Goal: Task Accomplishment & Management: Use online tool/utility

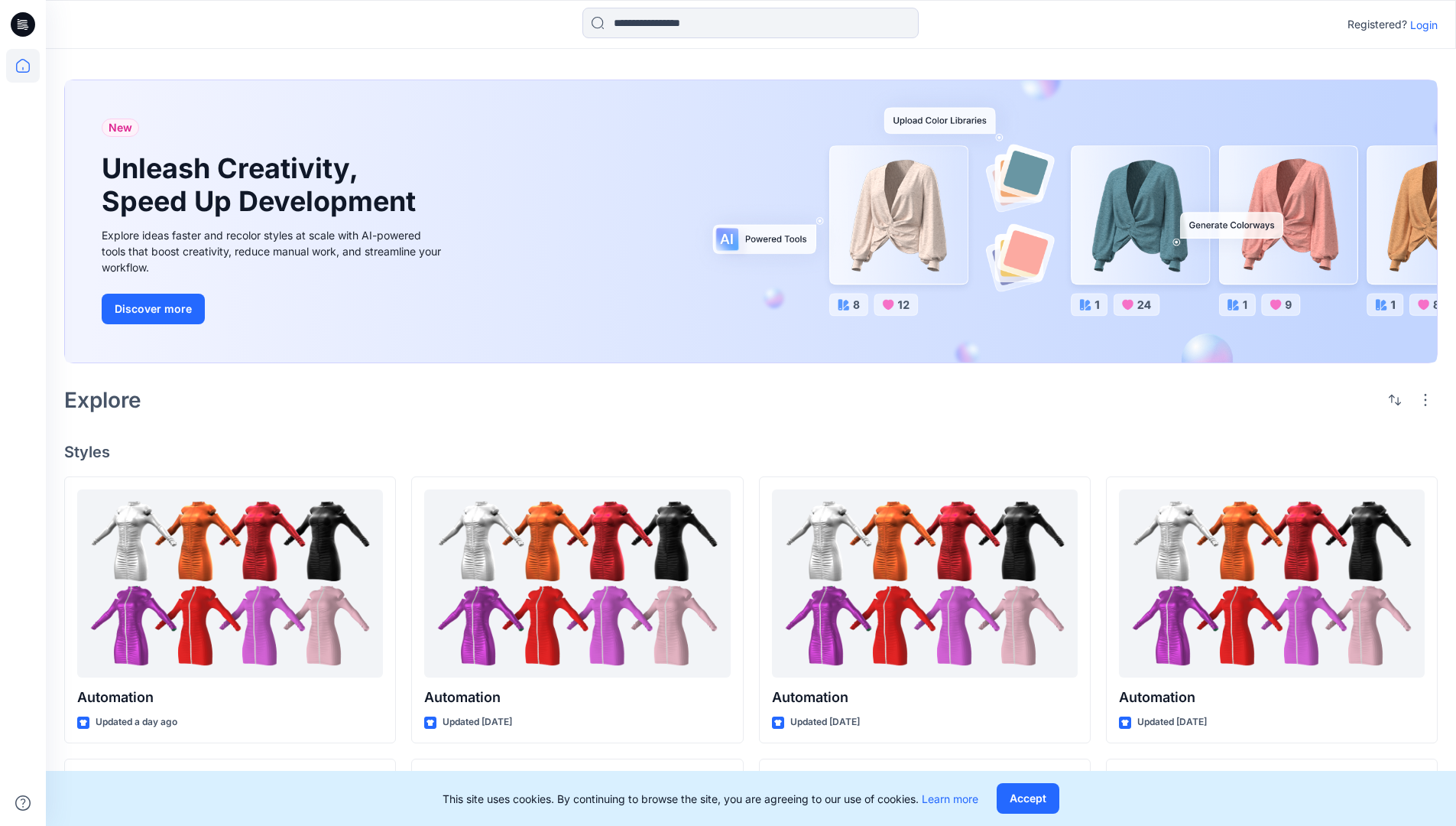
click at [1421, 25] on p "Login" at bounding box center [1424, 24] width 27 height 16
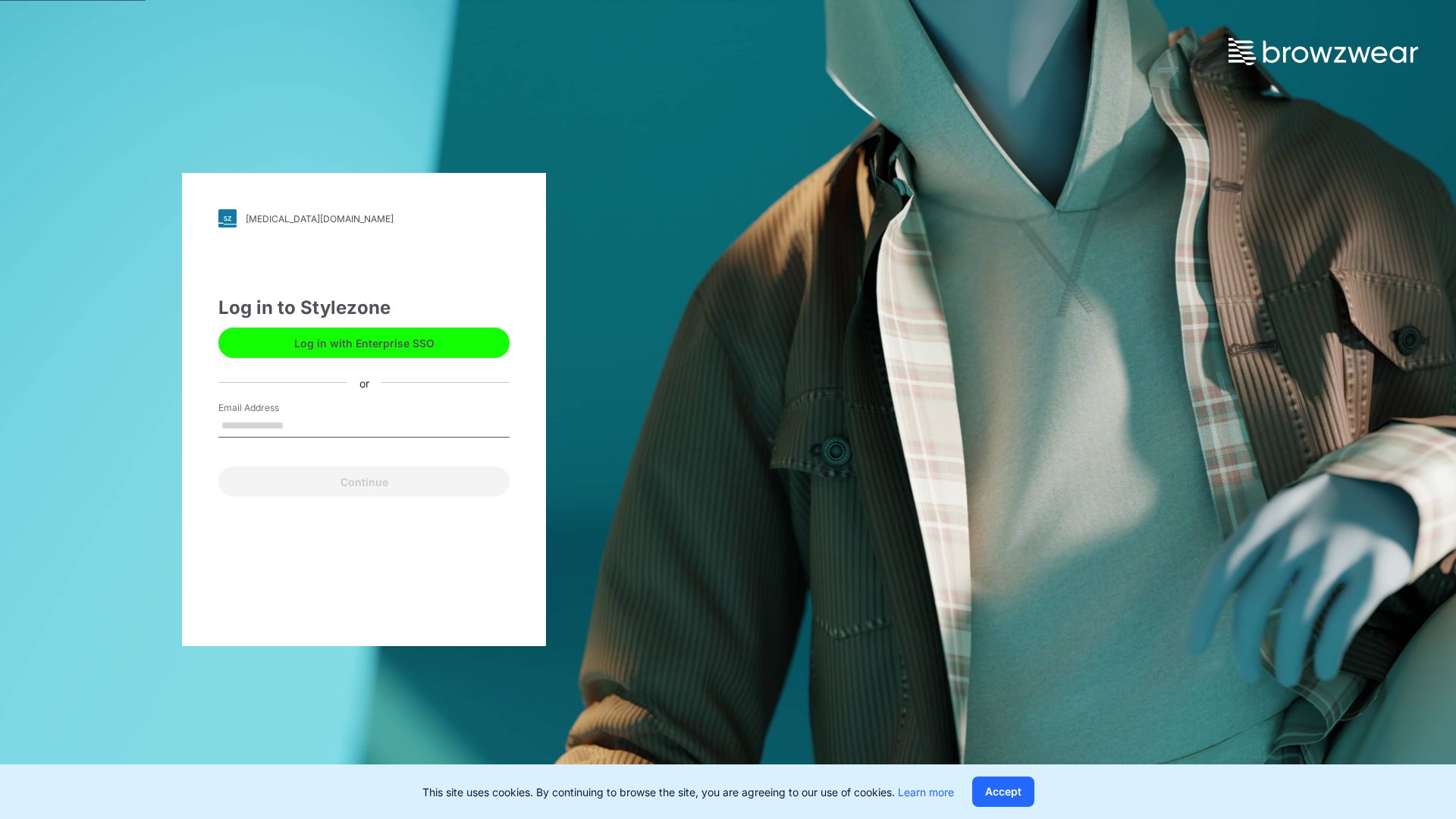
click at [299, 425] on input "Email Address" at bounding box center [364, 426] width 291 height 23
type input "**********"
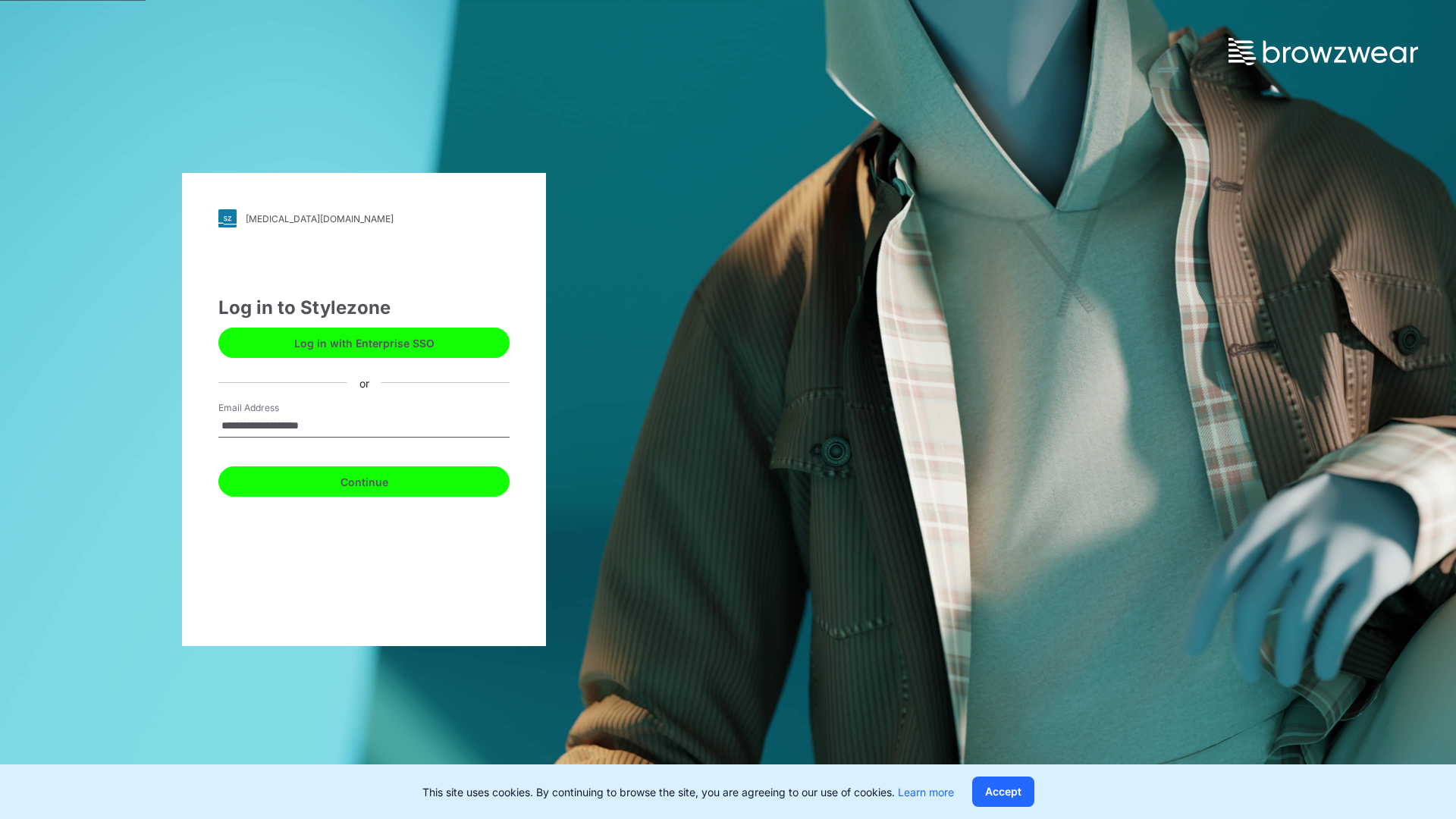
click at [381, 479] on button "Continue" at bounding box center [364, 481] width 291 height 30
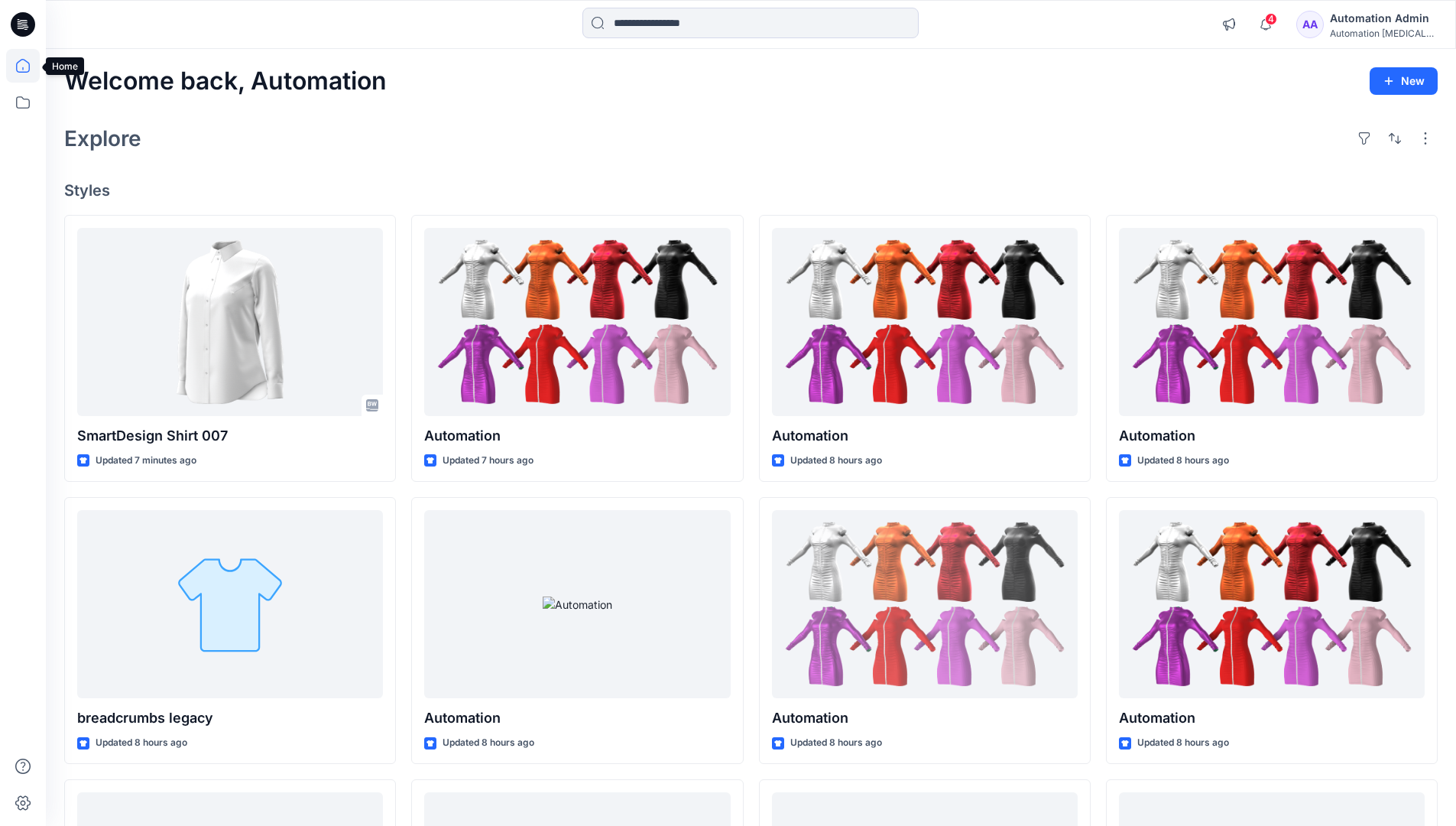
click at [29, 66] on icon at bounding box center [22, 65] width 14 height 14
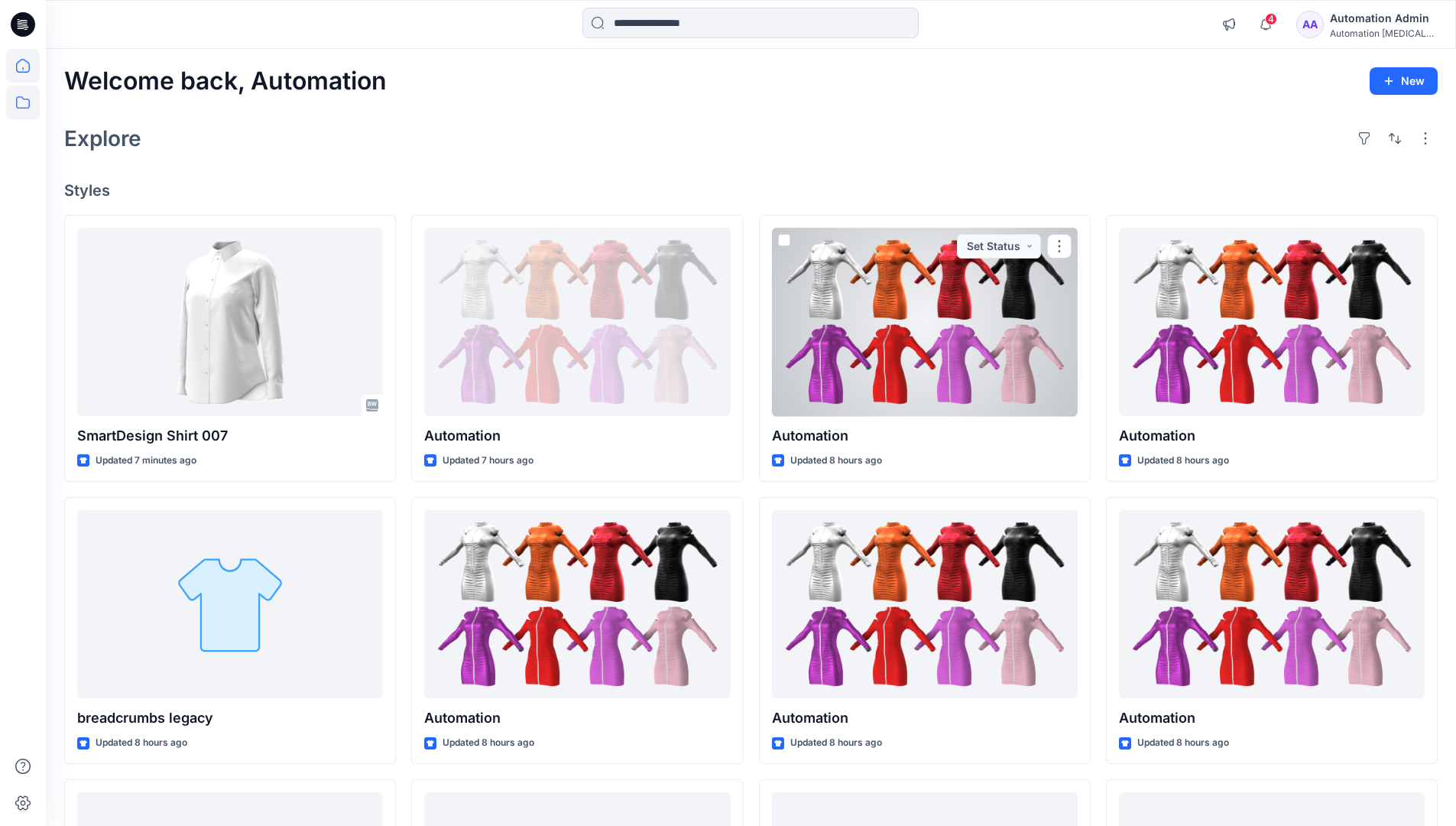
click at [24, 100] on icon at bounding box center [22, 102] width 14 height 12
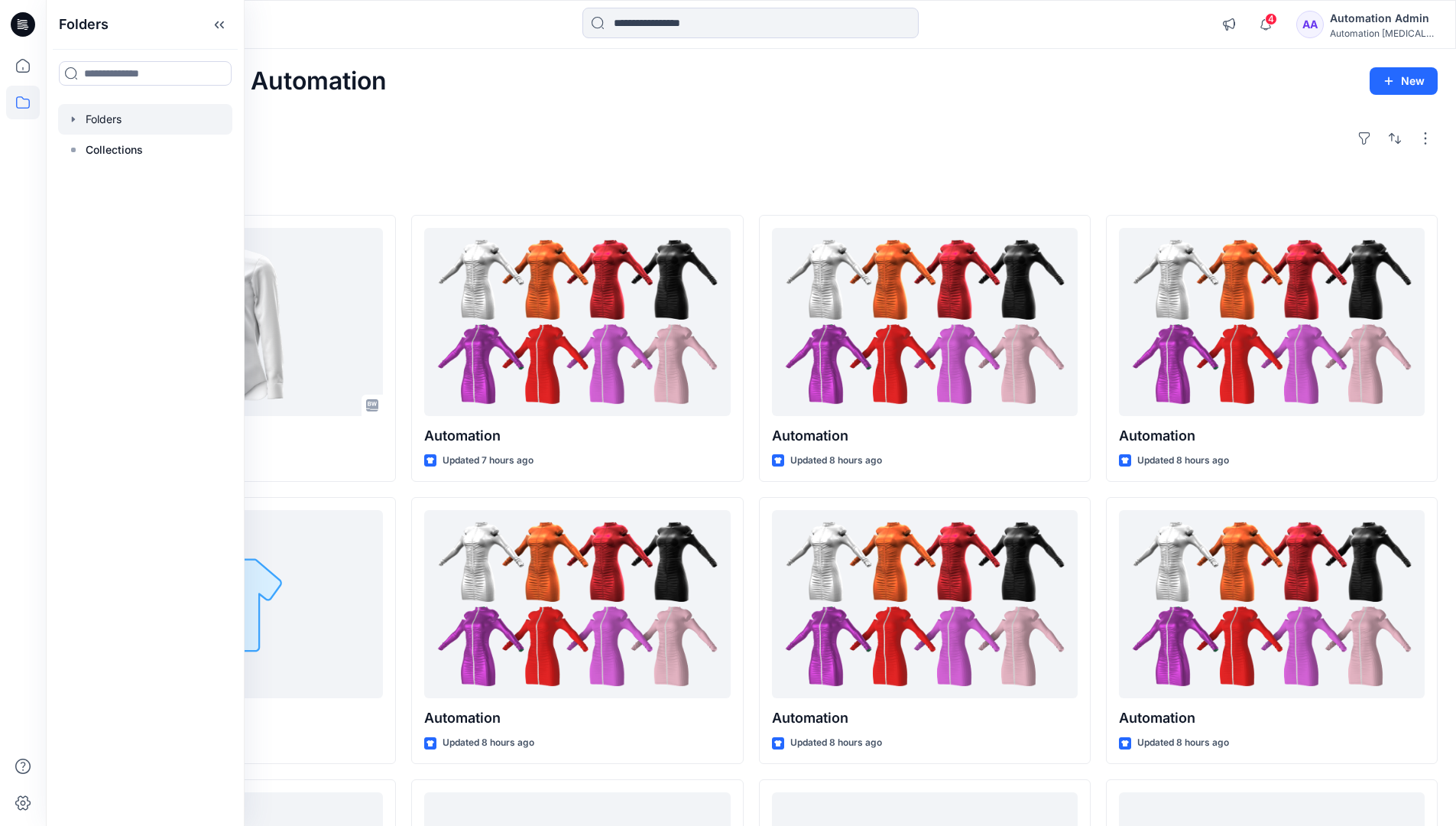
click at [155, 120] on div at bounding box center [146, 119] width 175 height 31
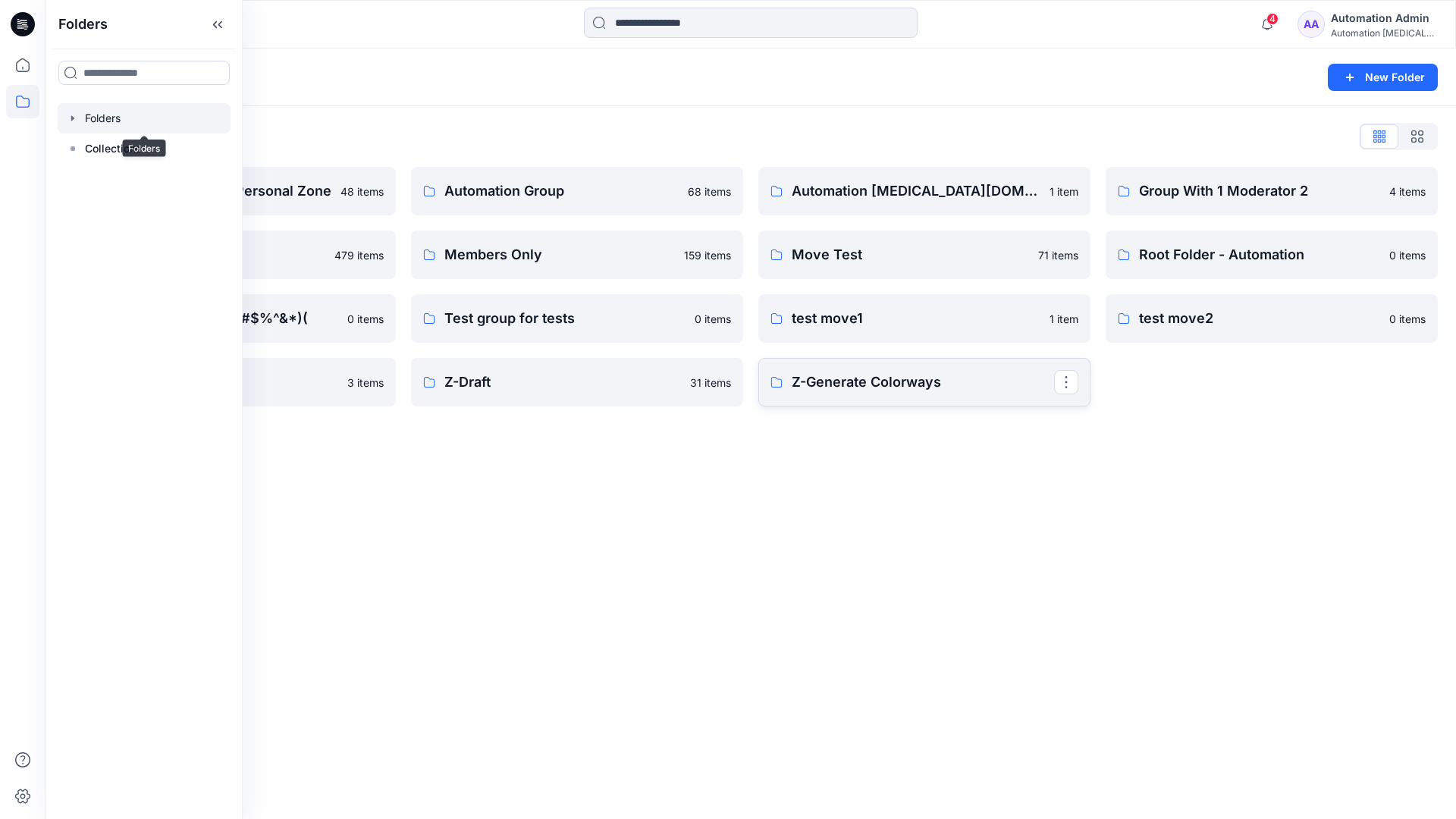
click at [977, 388] on p "Z-Generate Colorways" at bounding box center [922, 383] width 262 height 21
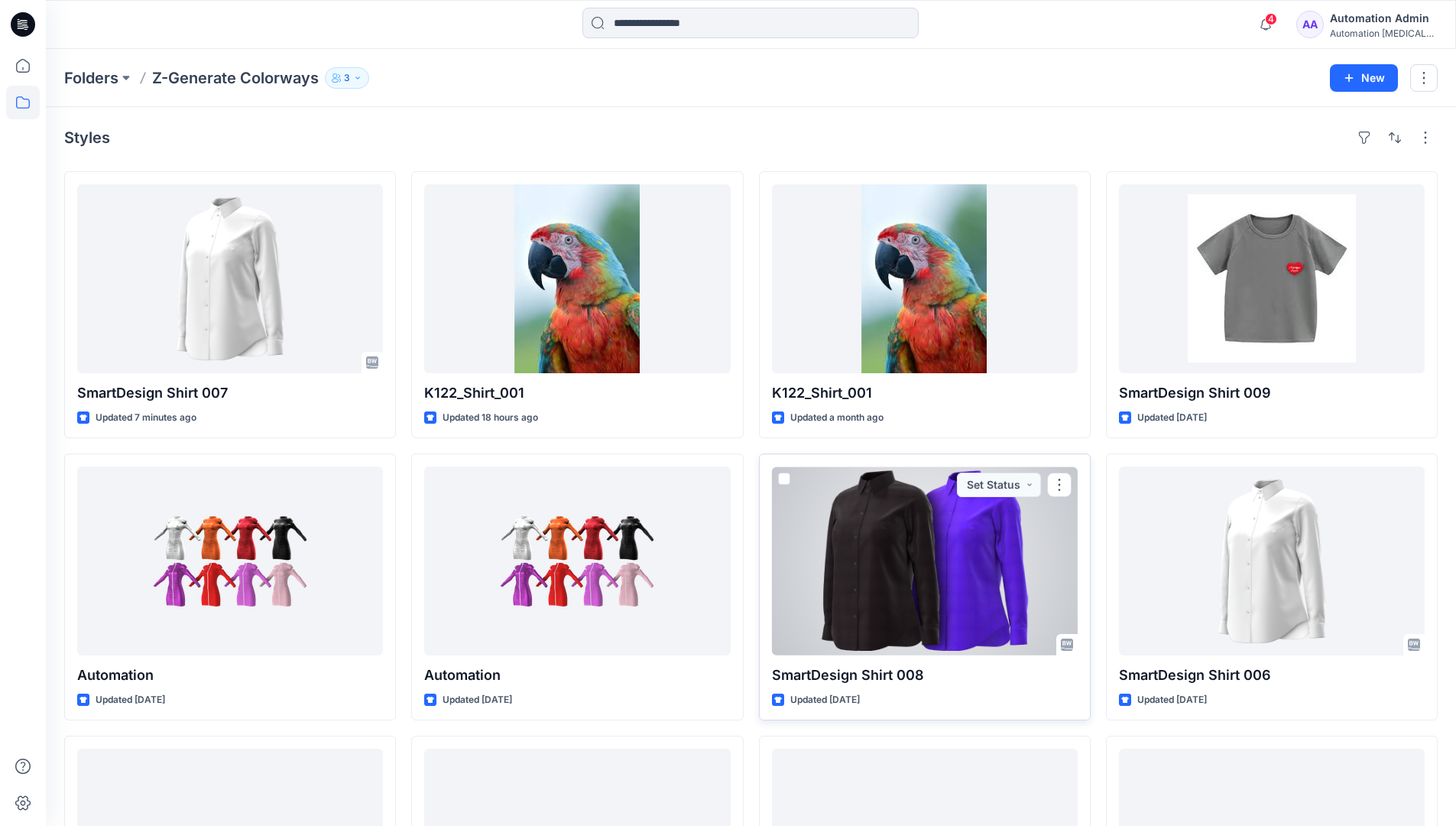
click at [784, 476] on span at bounding box center [784, 478] width 12 height 12
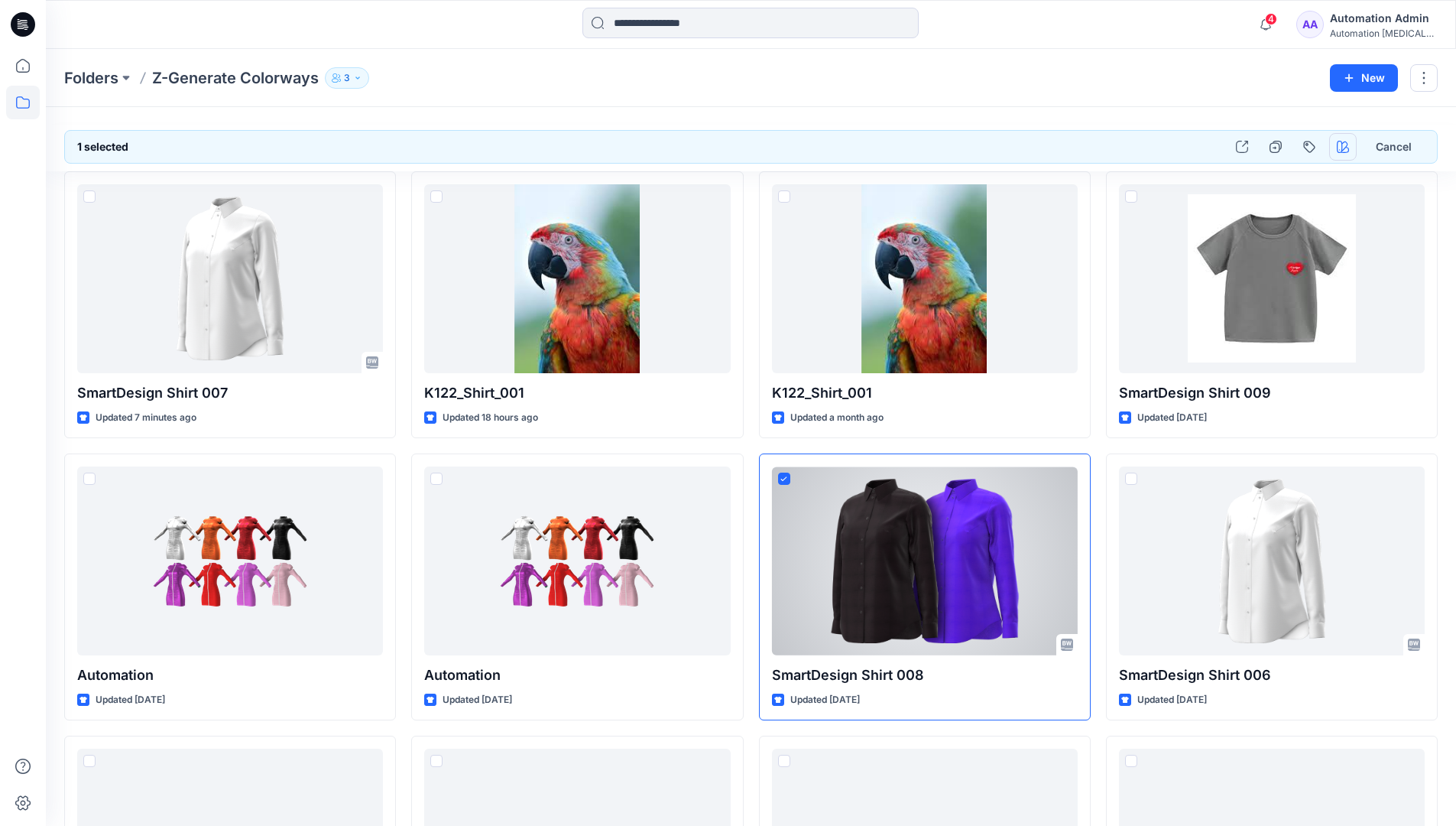
click at [1338, 143] on icon "button" at bounding box center [1343, 147] width 12 height 12
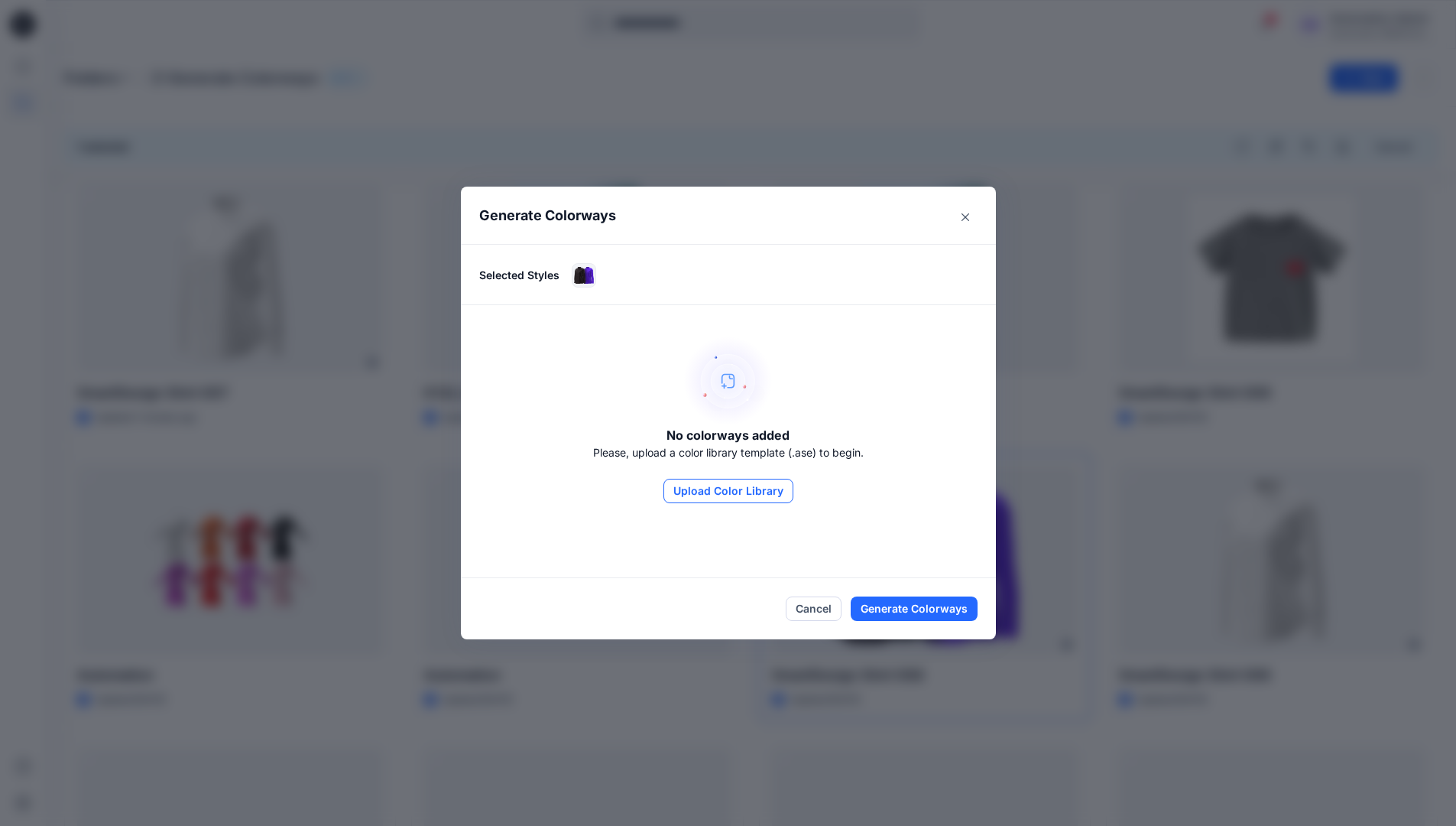
click at [721, 482] on button "Upload Color Library" at bounding box center [728, 491] width 130 height 25
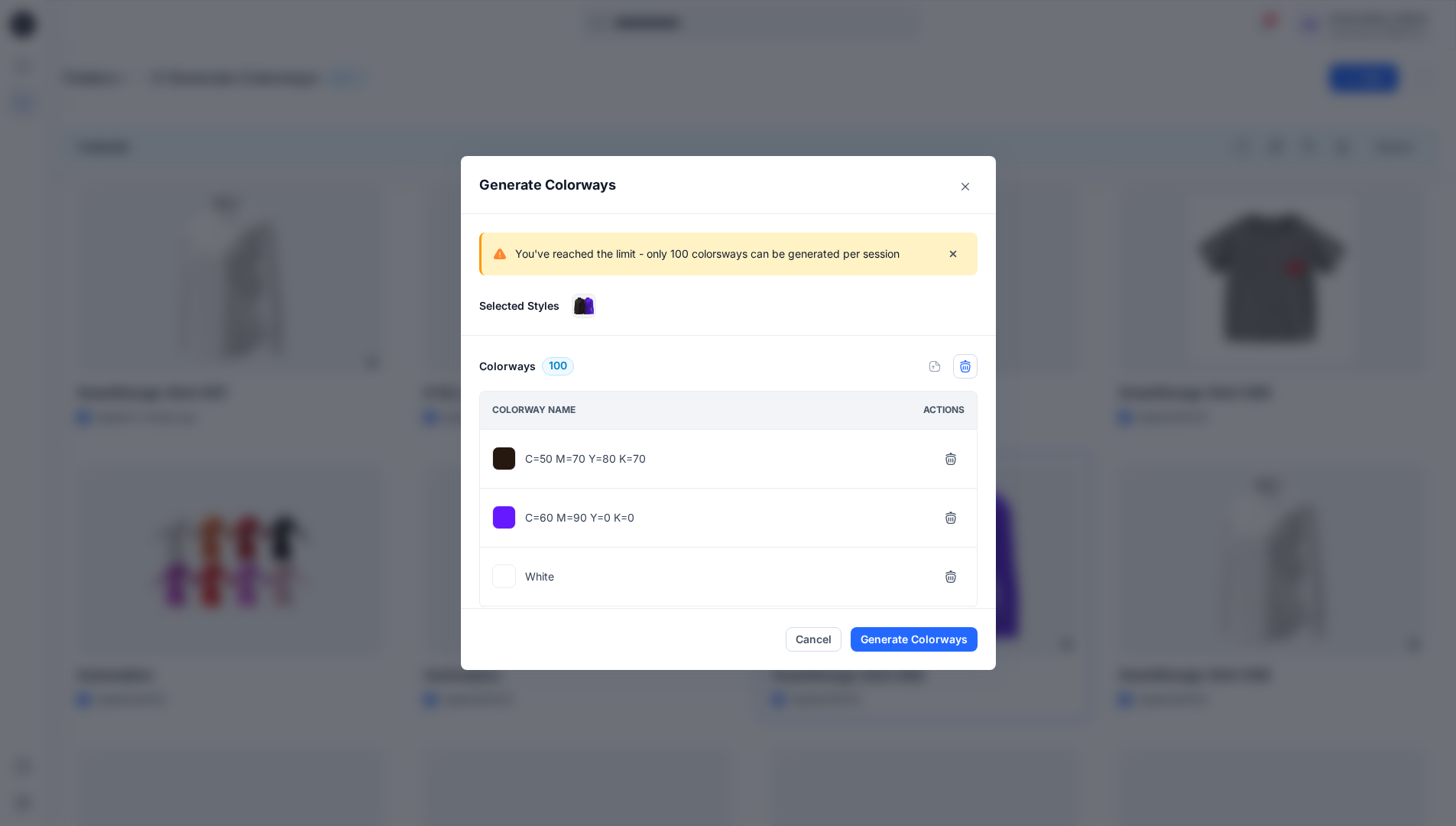
click at [971, 370] on icon "button" at bounding box center [965, 366] width 12 height 12
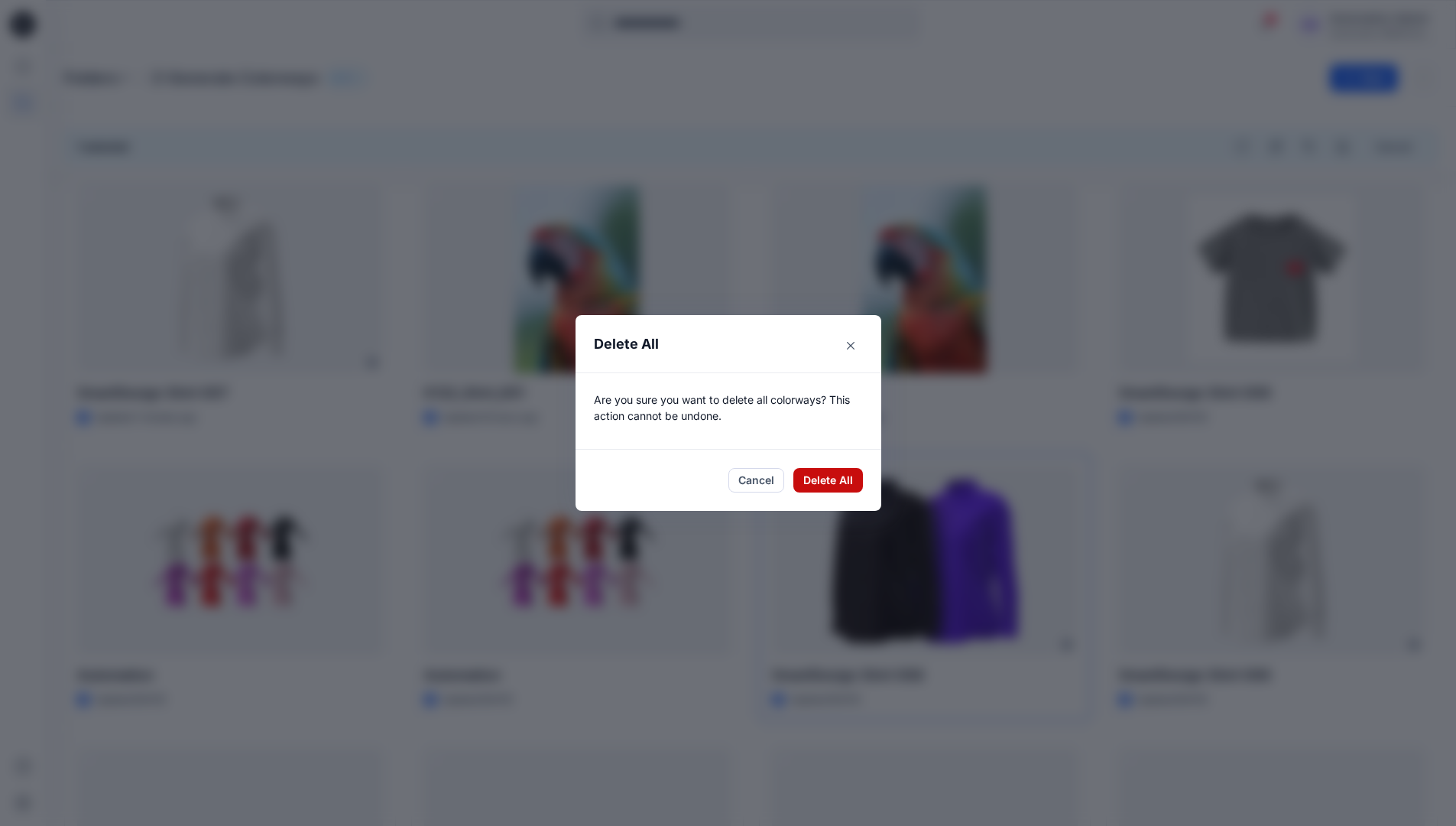
click at [833, 481] on button "Delete All" at bounding box center [828, 481] width 69 height 25
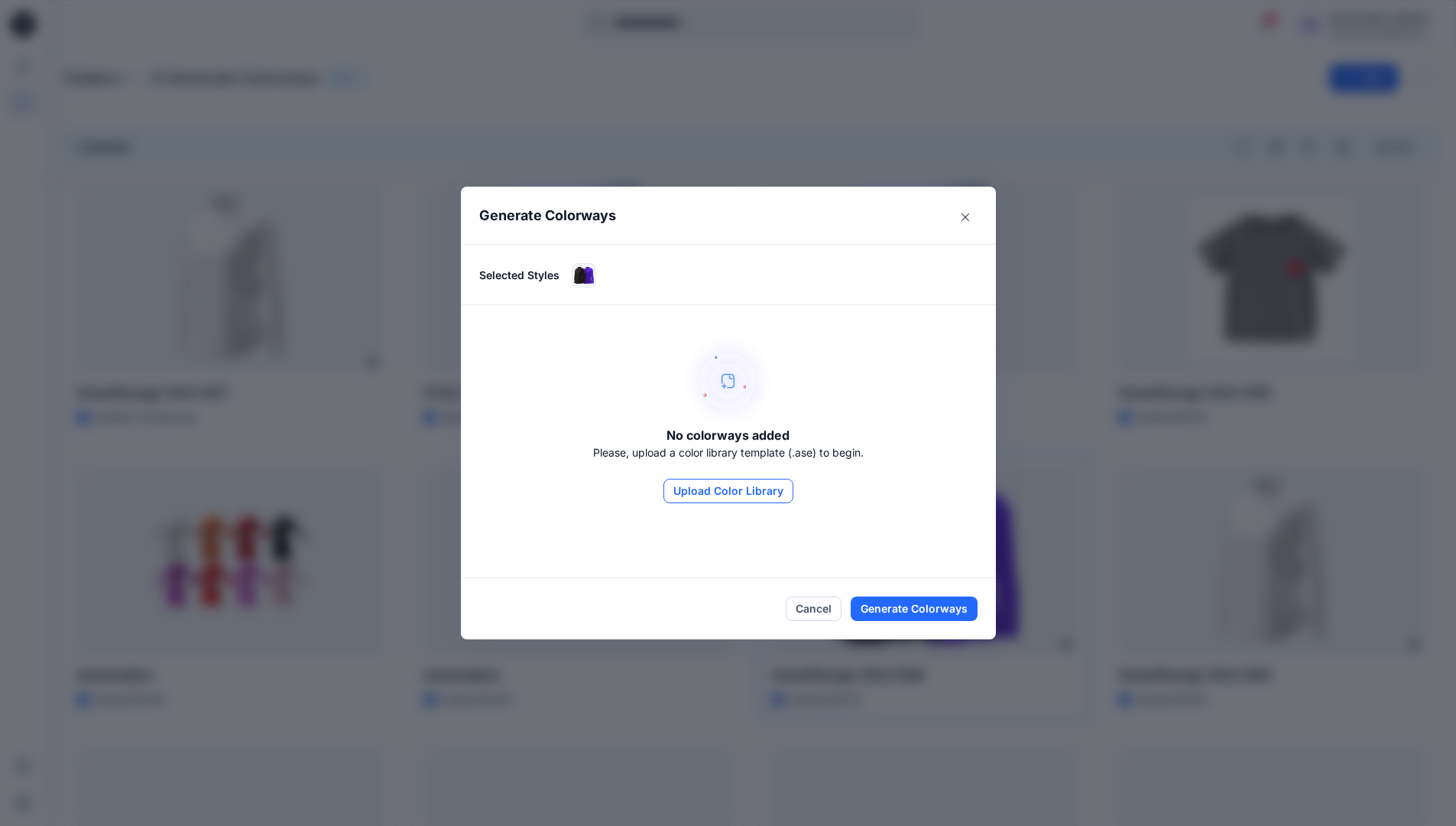
click at [769, 496] on button "Upload Color Library" at bounding box center [728, 491] width 130 height 25
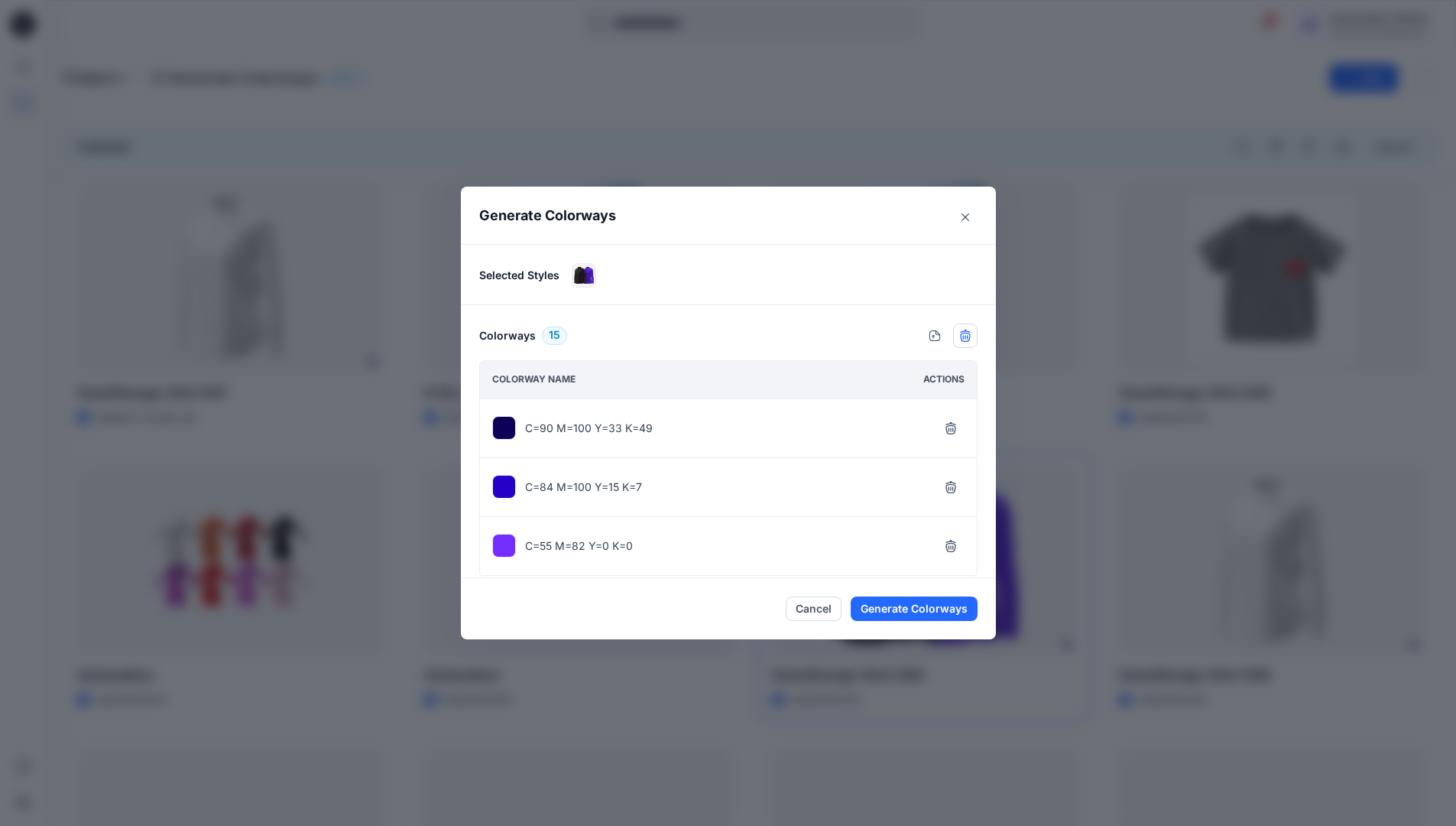
click at [969, 336] on icon "button" at bounding box center [965, 336] width 12 height 12
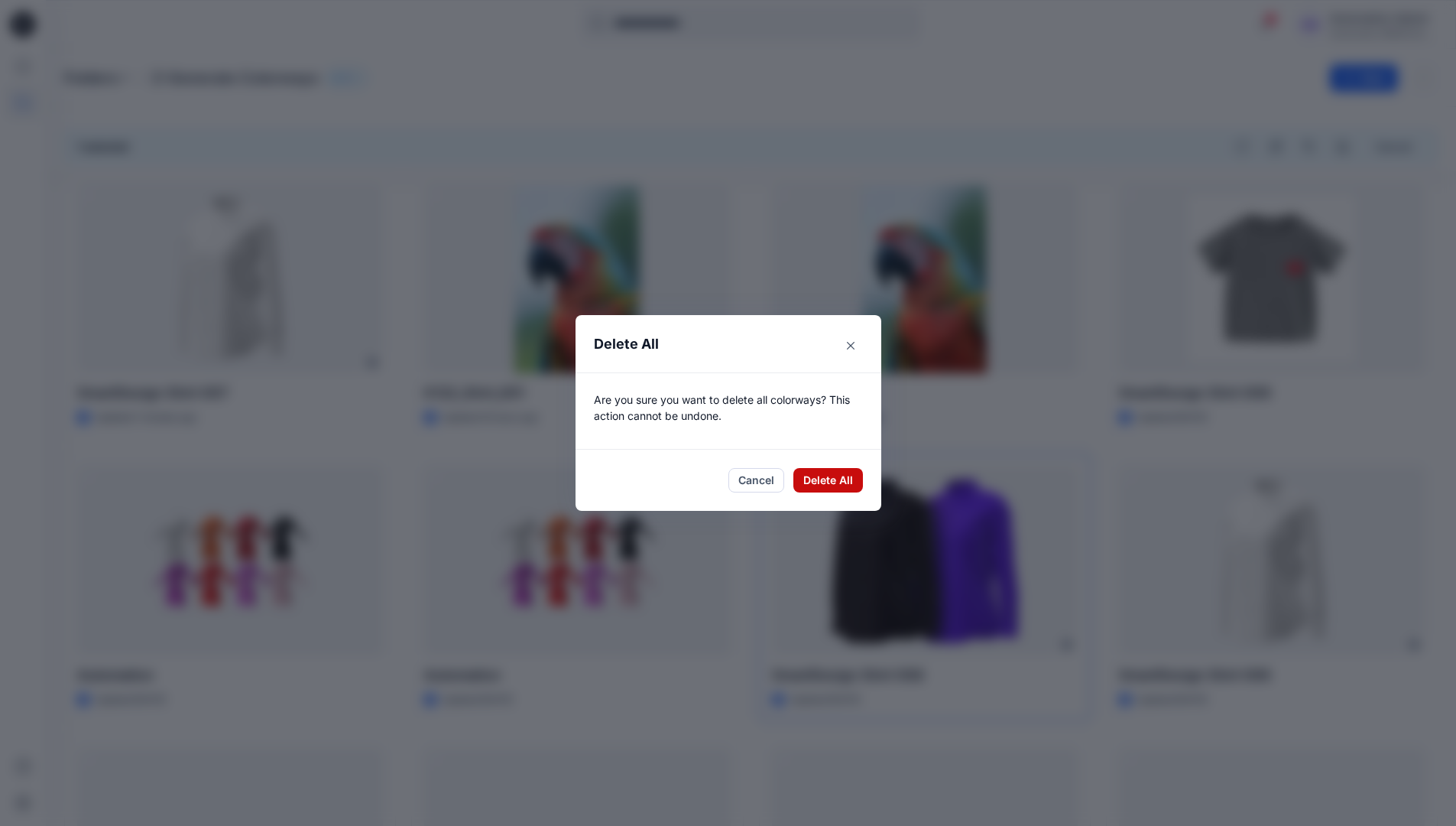
click at [823, 478] on button "Delete All" at bounding box center [828, 481] width 69 height 25
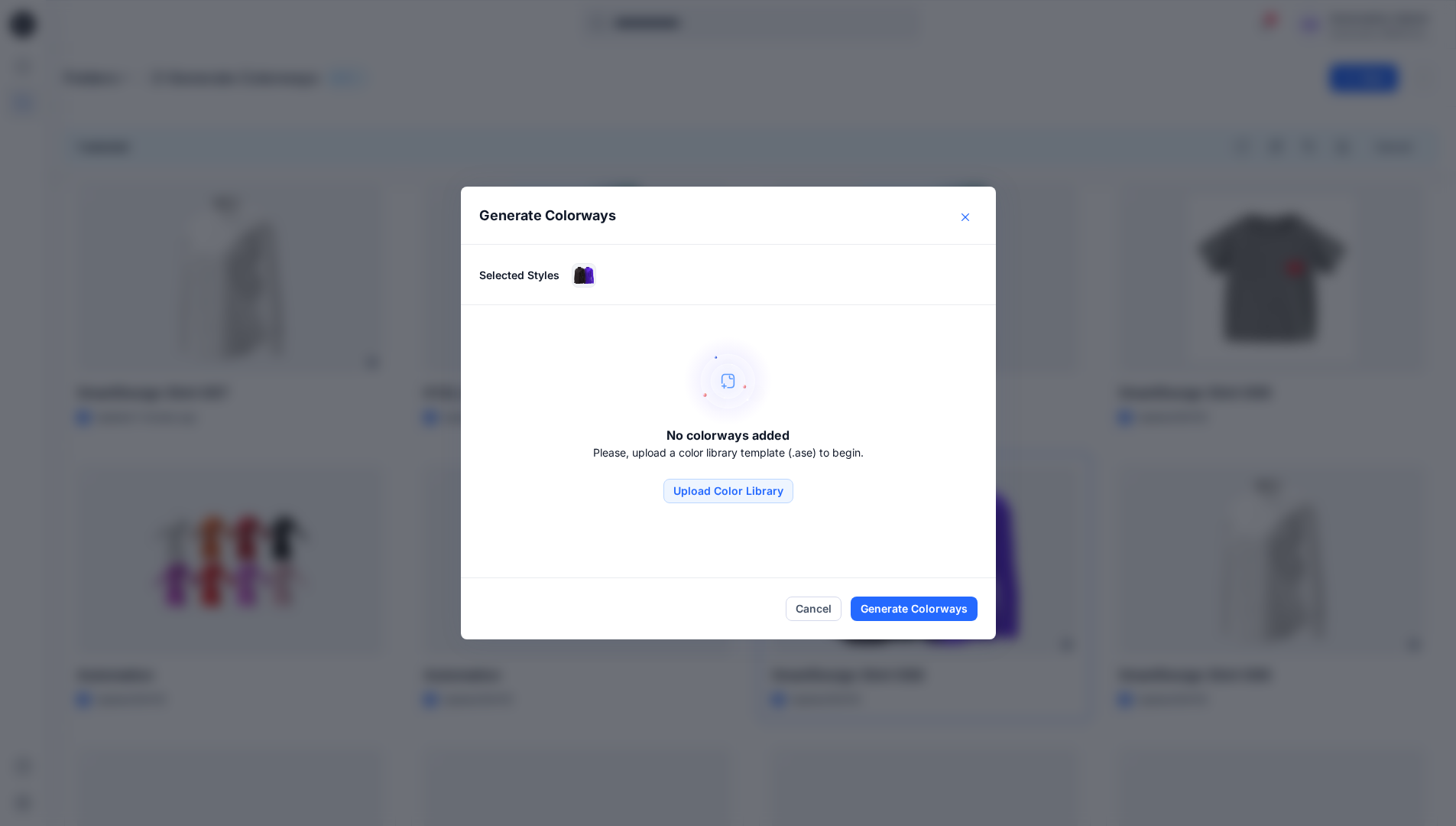
click at [968, 221] on button "Close" at bounding box center [966, 218] width 25 height 25
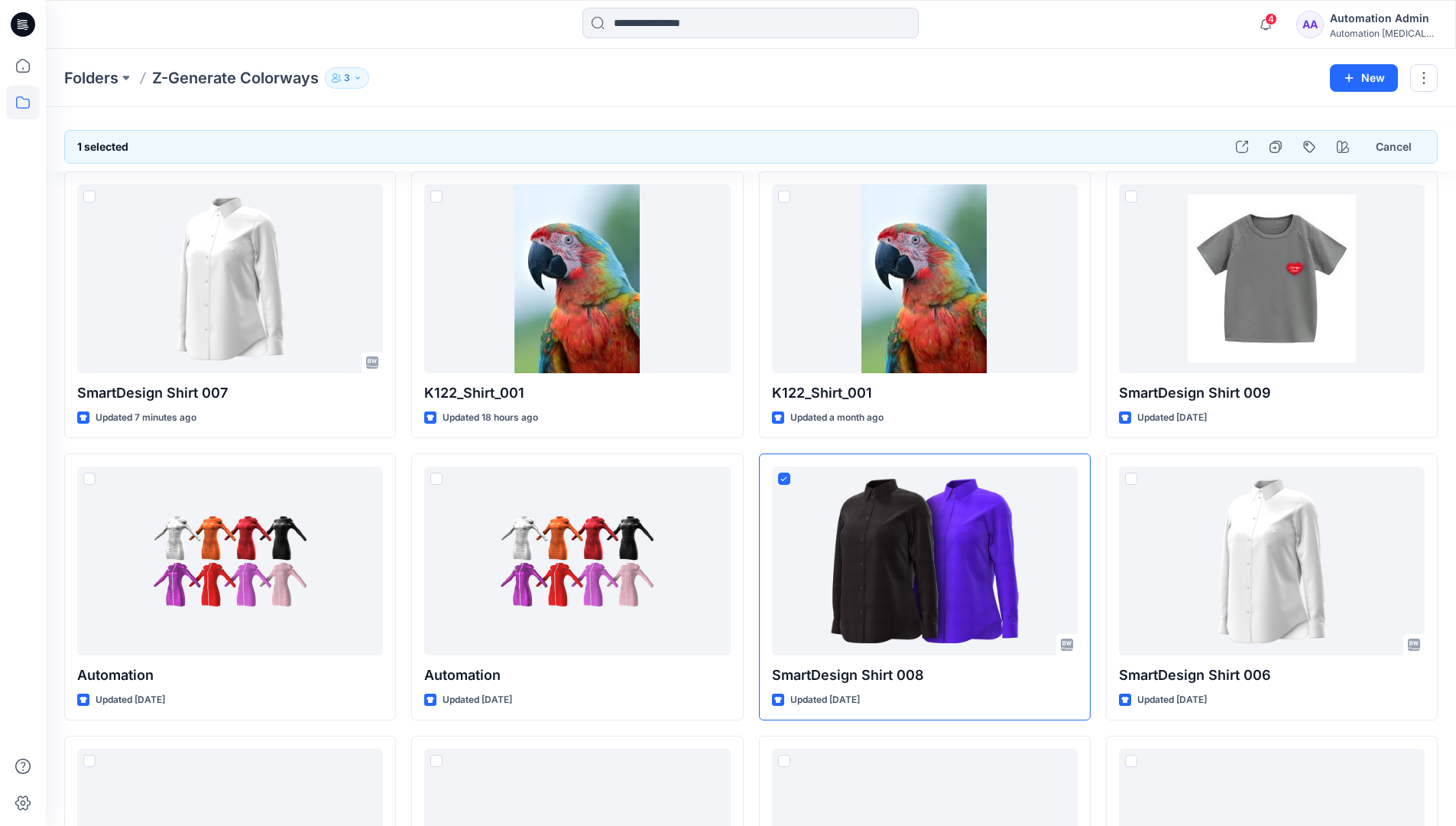
click at [1365, 19] on div "Automation Admin" at bounding box center [1383, 18] width 107 height 18
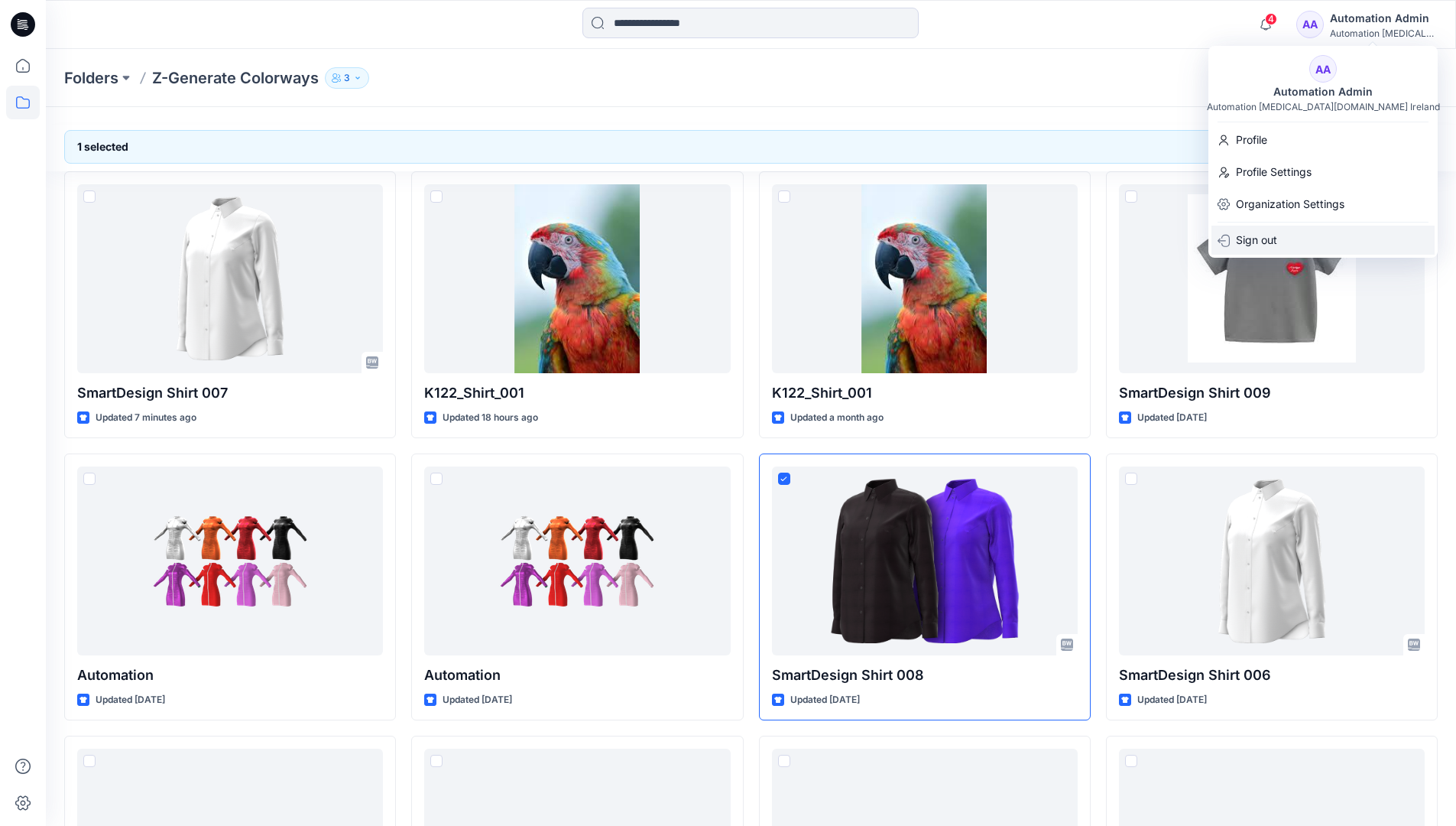
click at [1293, 240] on div "Sign out" at bounding box center [1323, 240] width 223 height 29
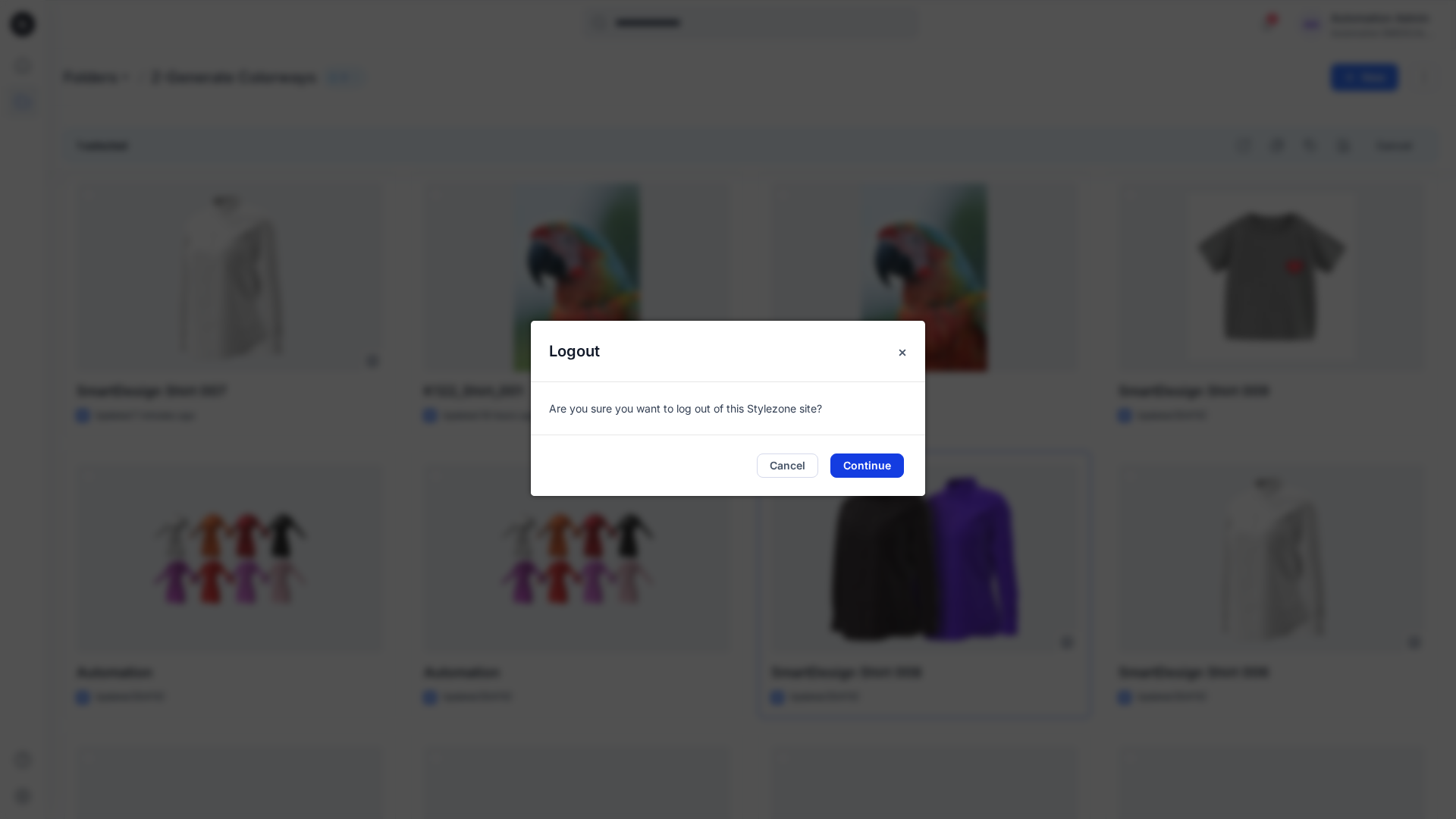
click at [863, 465] on button "Continue" at bounding box center [867, 466] width 74 height 25
